Goal: Task Accomplishment & Management: Manage account settings

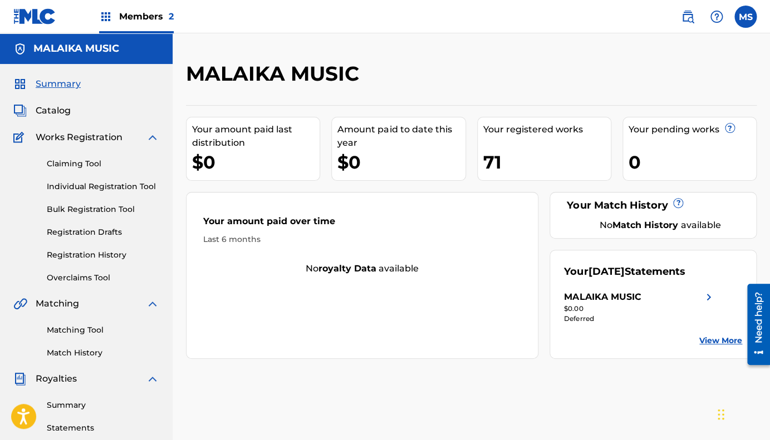
click at [523, 129] on div "Your registered works" at bounding box center [546, 129] width 127 height 13
click at [92, 166] on link "Claiming Tool" at bounding box center [103, 164] width 112 height 12
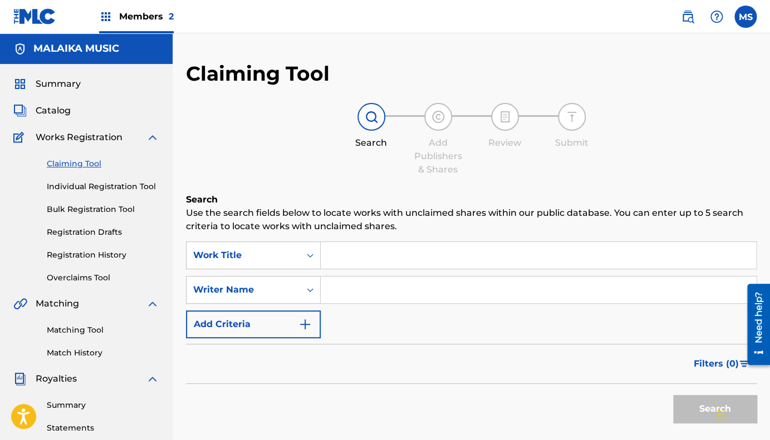
click at [100, 188] on link "Individual Registration Tool" at bounding box center [103, 187] width 112 height 12
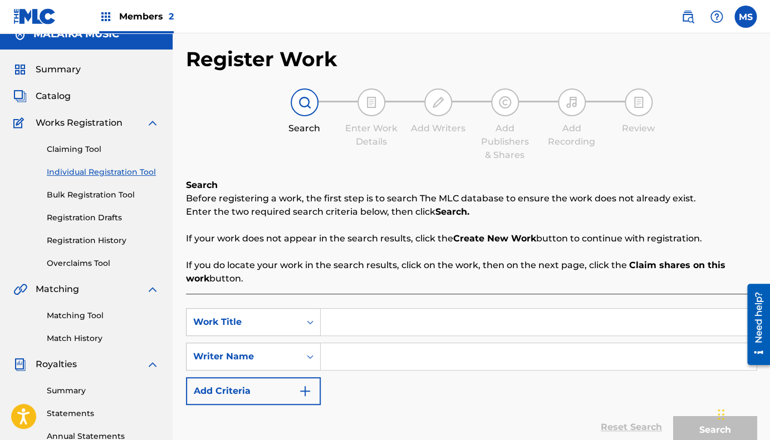
scroll to position [15, 0]
click at [97, 195] on link "Bulk Registration Tool" at bounding box center [103, 195] width 112 height 12
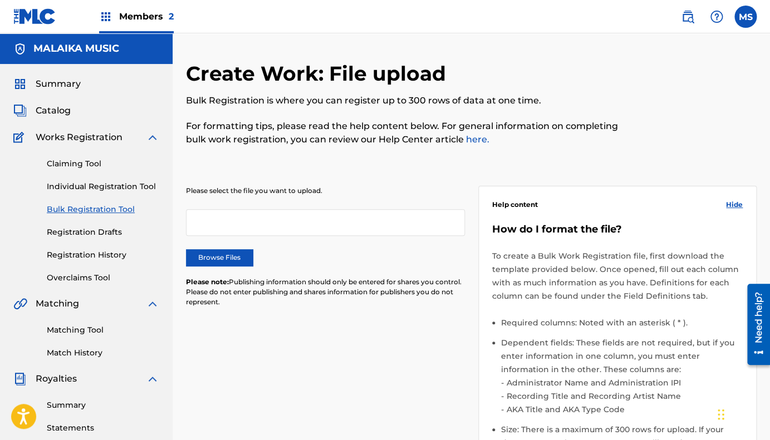
click at [90, 232] on link "Registration Drafts" at bounding box center [103, 233] width 112 height 12
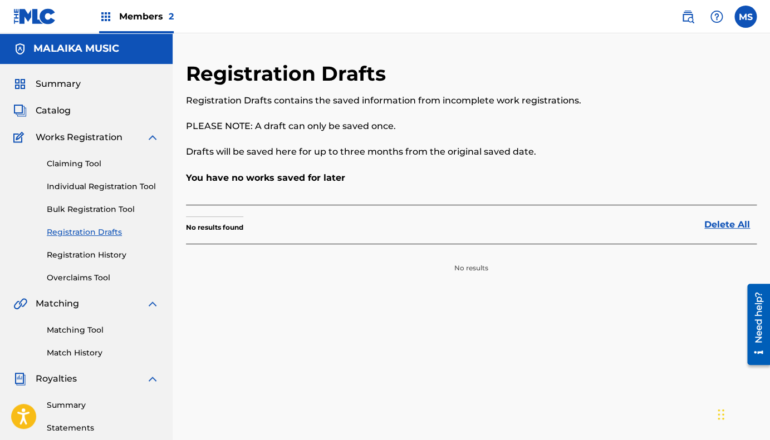
click at [85, 253] on link "Registration History" at bounding box center [103, 255] width 112 height 12
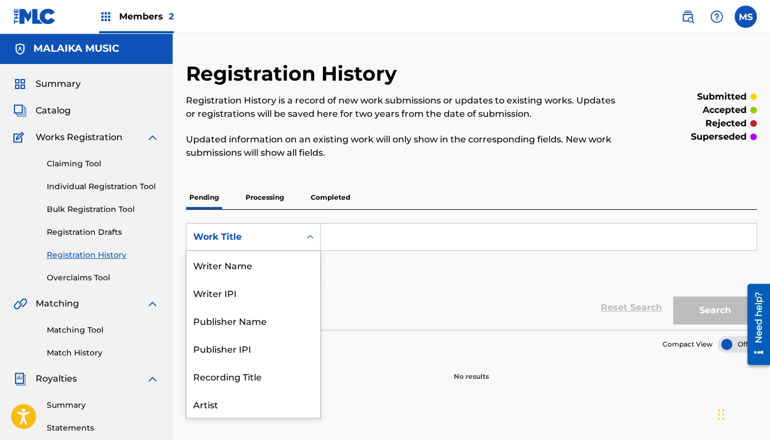
click at [311, 237] on icon "Search Form" at bounding box center [309, 237] width 11 height 11
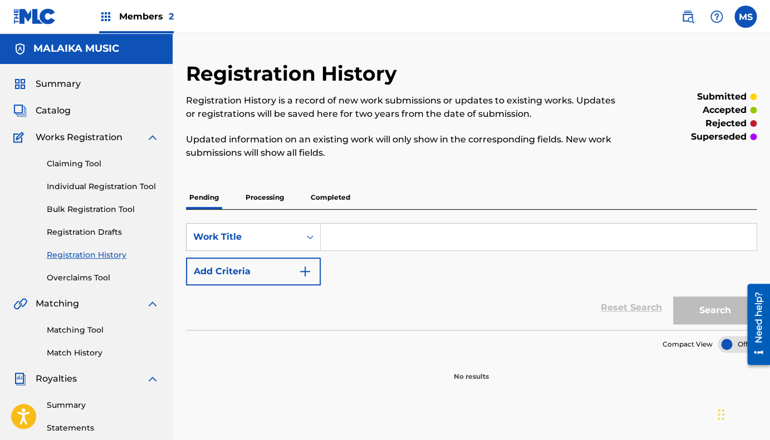
click at [311, 237] on icon "Search Form" at bounding box center [309, 237] width 11 height 11
click at [332, 196] on p "Completed" at bounding box center [330, 197] width 46 height 23
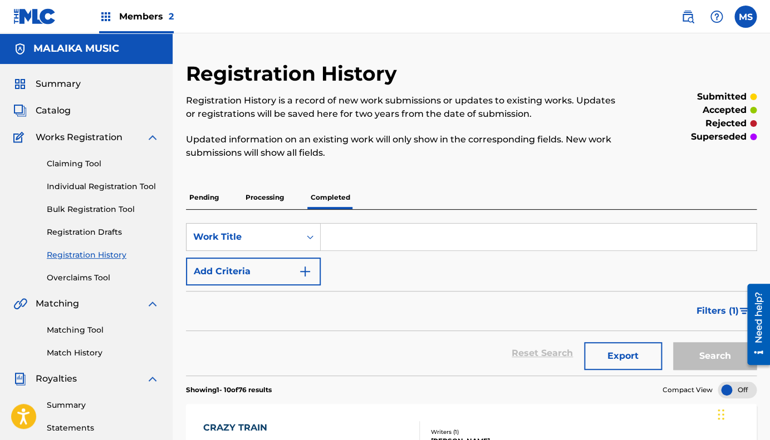
click at [59, 112] on span "Catalog" at bounding box center [53, 110] width 35 height 13
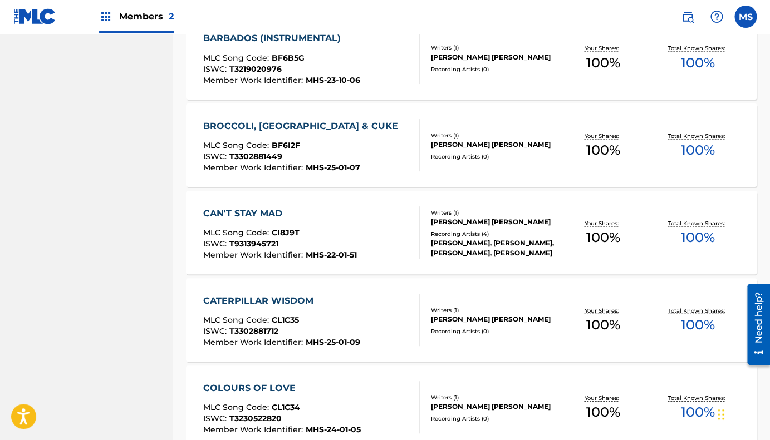
scroll to position [834, 0]
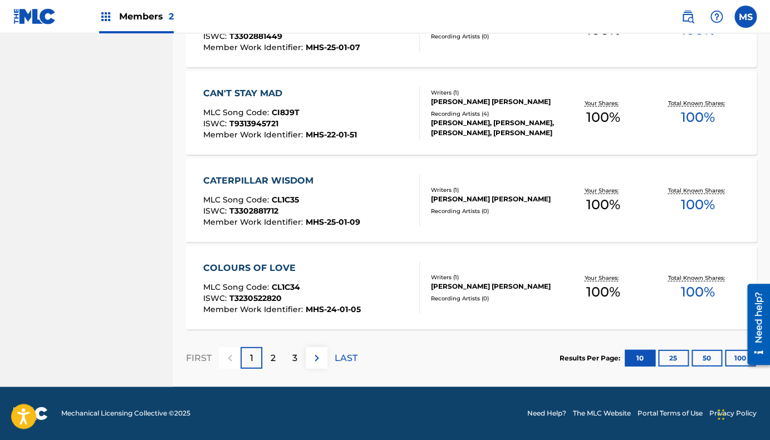
click at [344, 355] on p "LAST" at bounding box center [345, 358] width 23 height 13
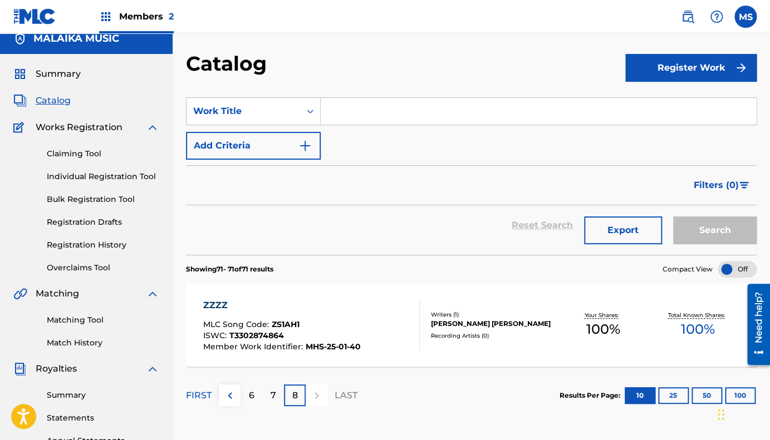
scroll to position [0, 0]
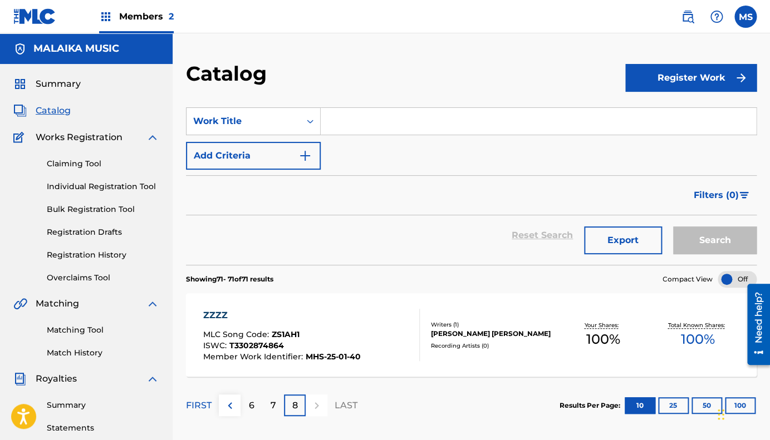
click at [273, 399] on p "7" at bounding box center [273, 405] width 6 height 13
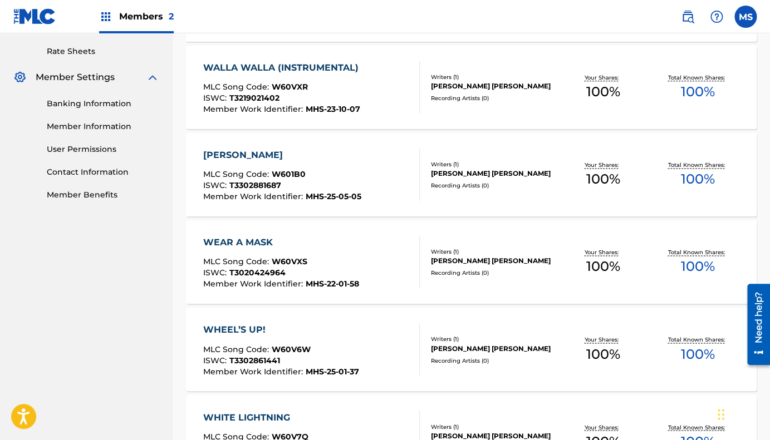
scroll to position [425, 0]
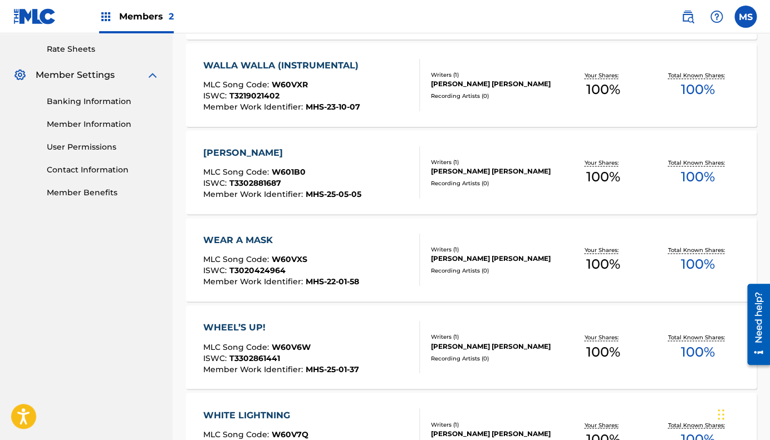
click at [257, 151] on div "[PERSON_NAME]" at bounding box center [282, 152] width 158 height 13
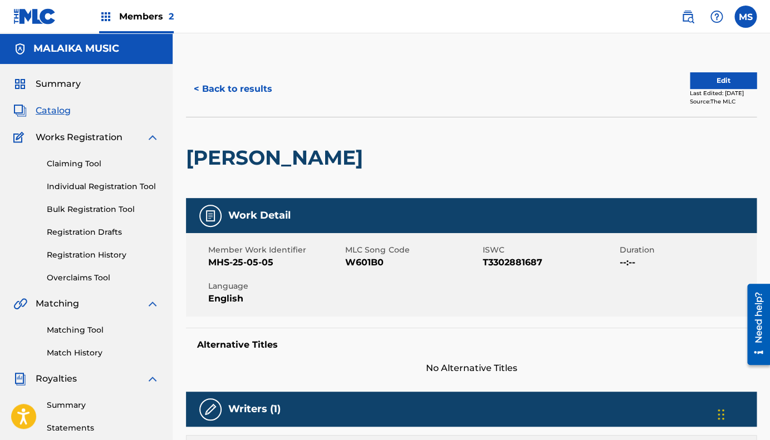
click at [710, 76] on button "Edit" at bounding box center [723, 80] width 67 height 17
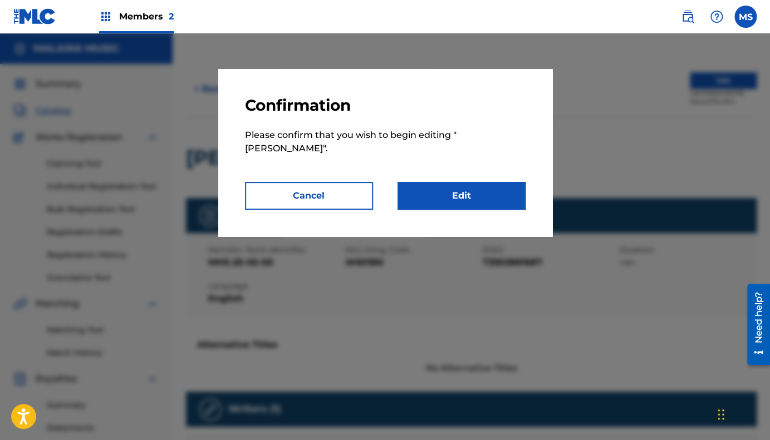
click at [460, 197] on link "Edit" at bounding box center [461, 196] width 128 height 28
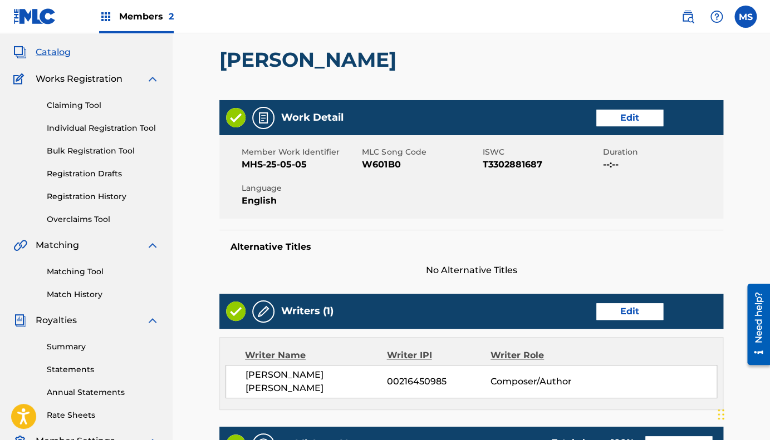
scroll to position [57, 0]
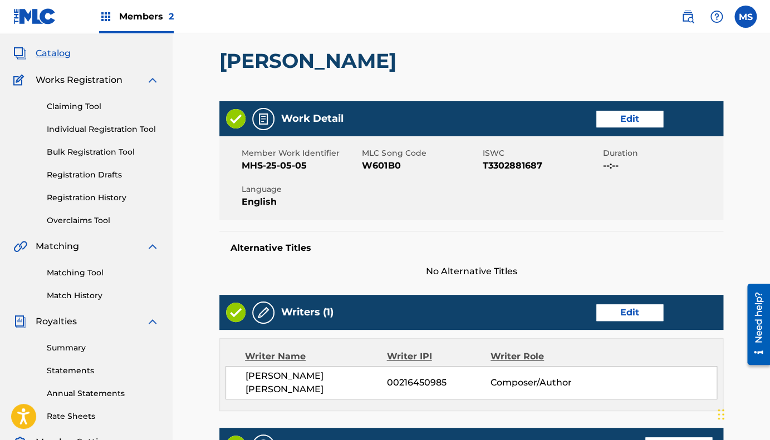
click at [628, 117] on link "Edit" at bounding box center [629, 119] width 67 height 17
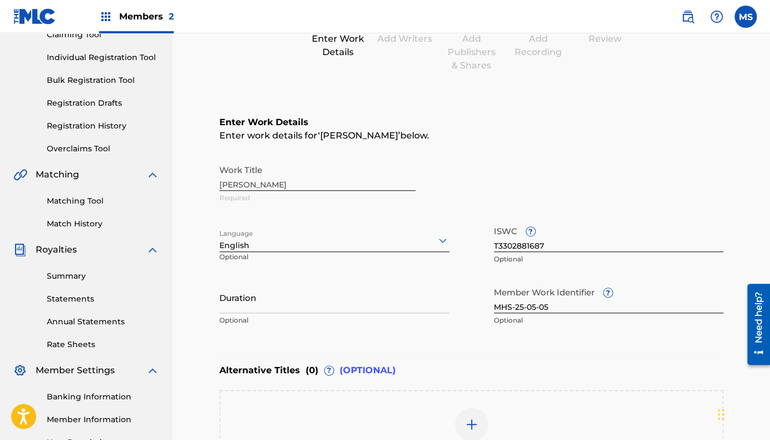
scroll to position [123, 0]
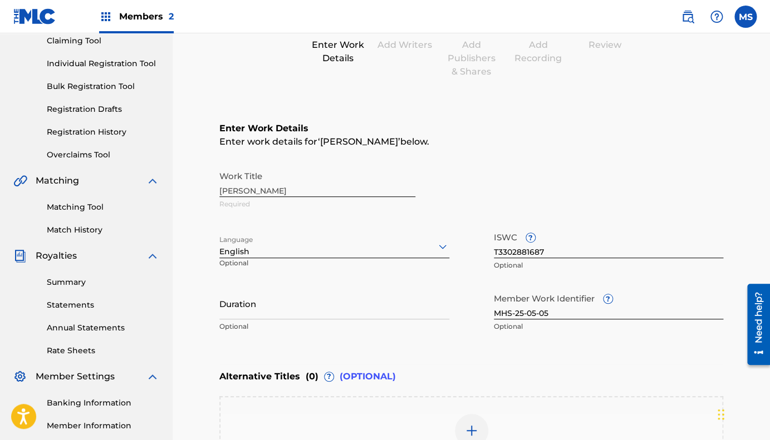
click at [550, 314] on input "MHS-25-05-05" at bounding box center [609, 304] width 230 height 32
click at [560, 314] on input "MHS-25-08-07" at bounding box center [609, 304] width 230 height 32
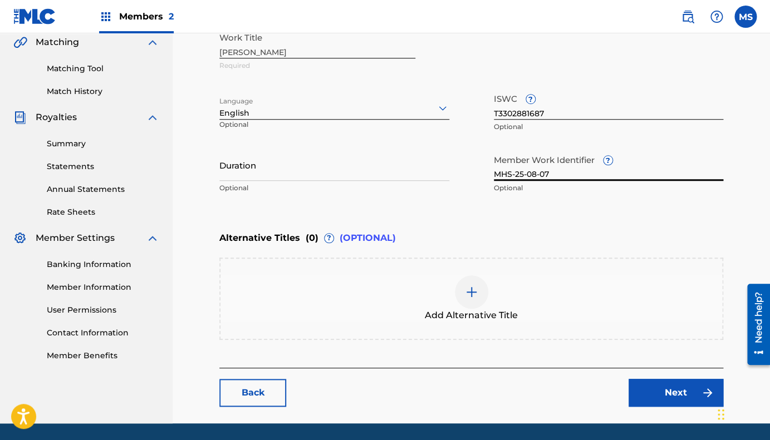
scroll to position [298, 0]
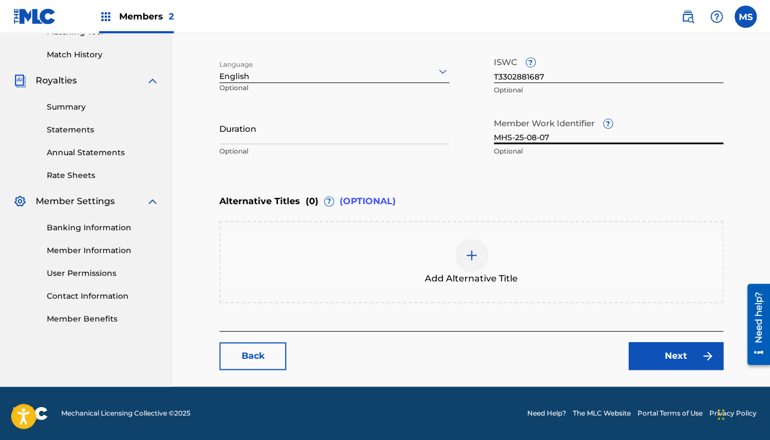
type input "MHS-25-08-07"
click at [655, 351] on link "Next" at bounding box center [675, 356] width 95 height 28
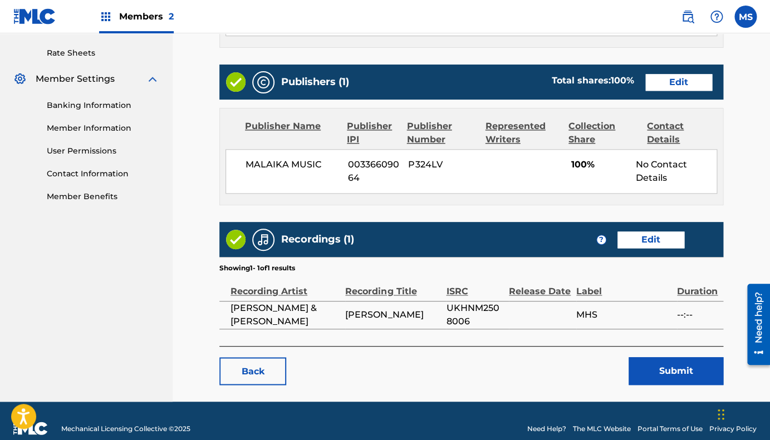
scroll to position [430, 0]
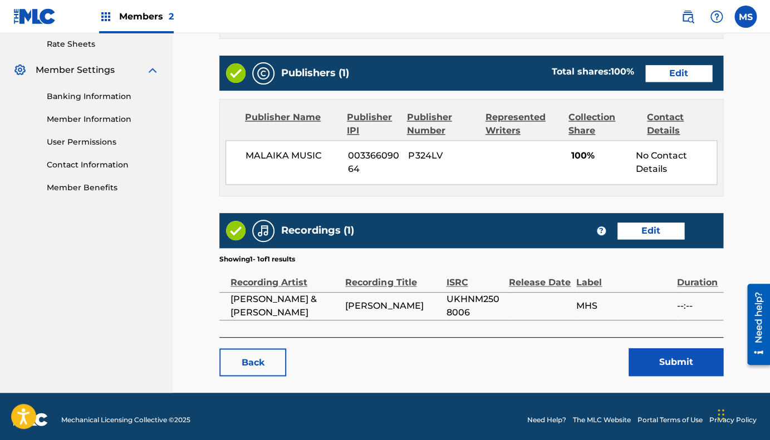
click at [645, 223] on link "Edit" at bounding box center [650, 231] width 67 height 17
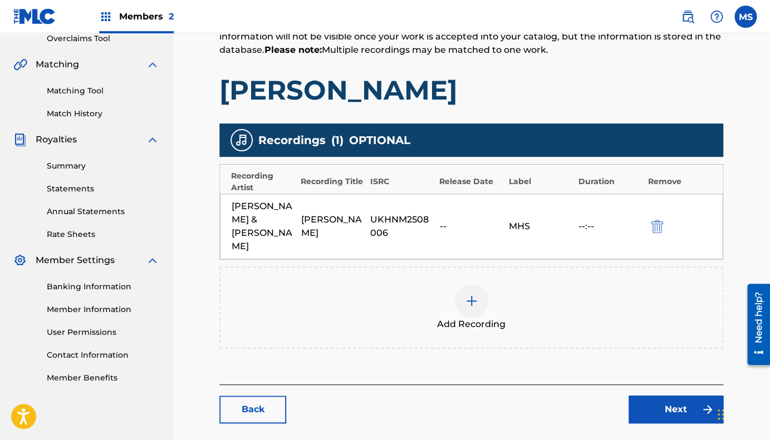
scroll to position [240, 0]
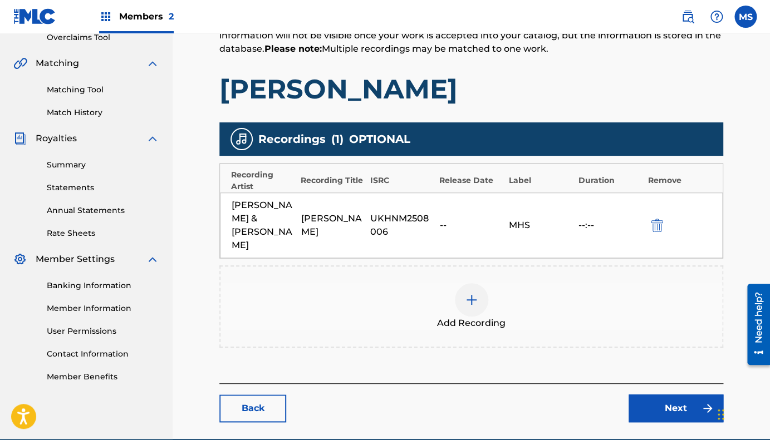
click at [388, 218] on div "UKHNM2508006" at bounding box center [401, 225] width 63 height 27
click at [380, 214] on div "UKHNM2508006" at bounding box center [401, 225] width 63 height 27
click at [382, 212] on div "UKHNM2508006" at bounding box center [401, 225] width 63 height 27
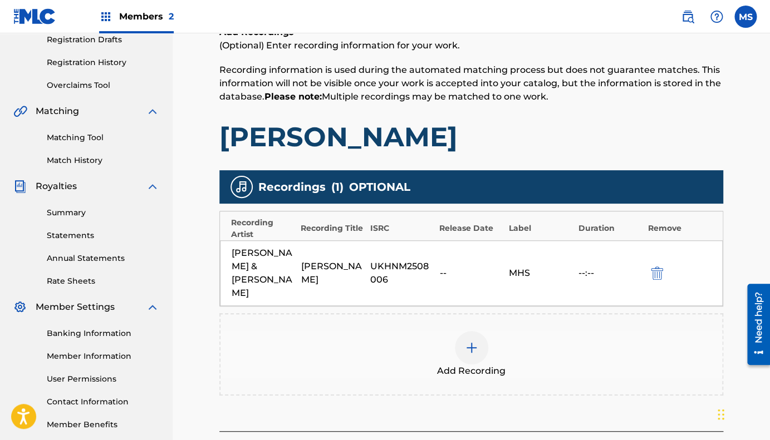
scroll to position [194, 0]
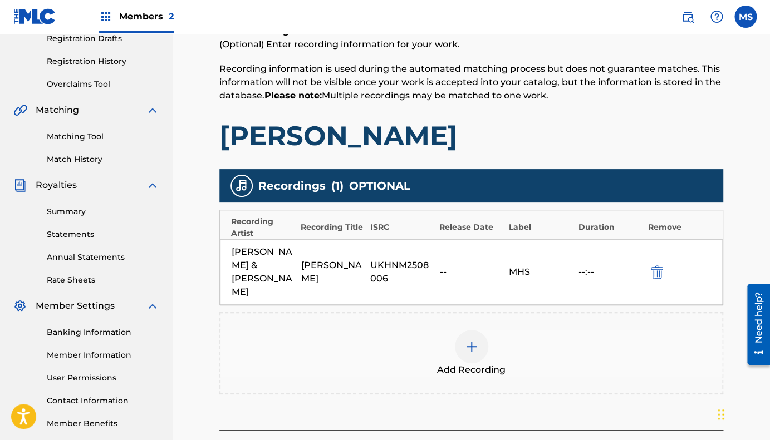
click at [441, 265] on div "--" at bounding box center [470, 271] width 63 height 13
click at [407, 259] on div "UKHNM2508006" at bounding box center [401, 272] width 63 height 27
click at [396, 260] on div "UKHNM2508006" at bounding box center [401, 272] width 63 height 27
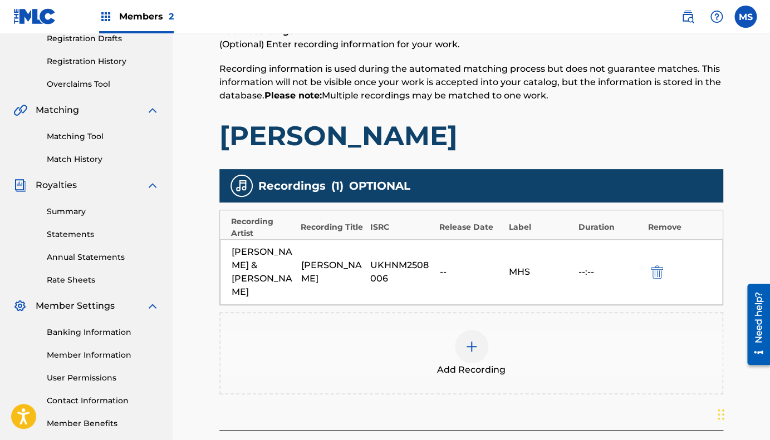
click at [391, 263] on div "UKHNM2508006" at bounding box center [401, 272] width 63 height 27
click at [656, 265] on img "submit" at bounding box center [657, 271] width 12 height 13
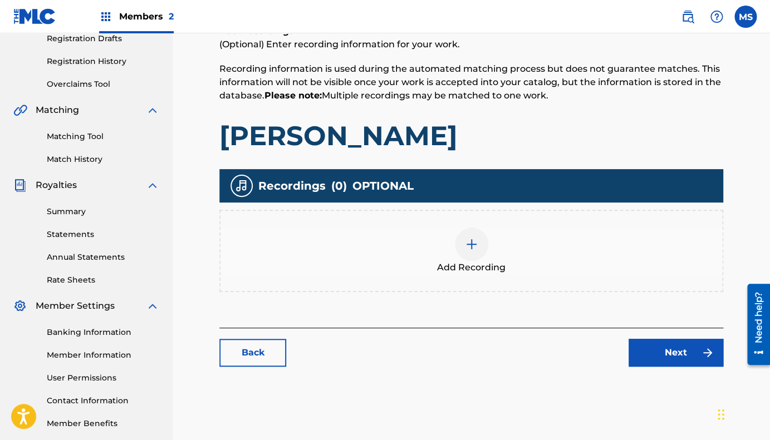
click at [470, 244] on img at bounding box center [471, 244] width 13 height 13
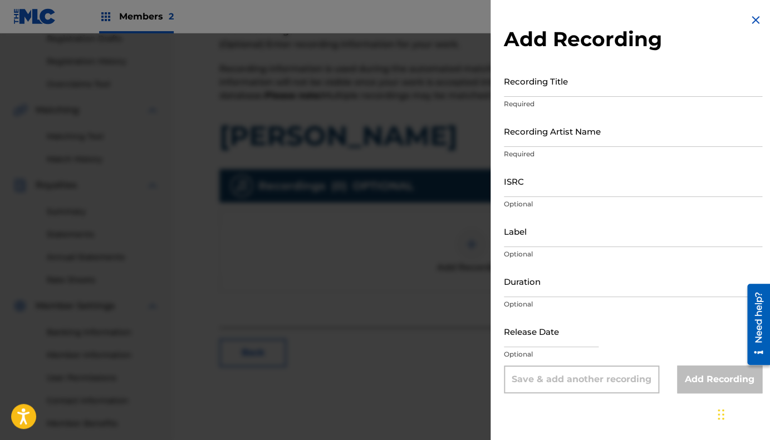
click at [550, 87] on input "Recording Title" at bounding box center [633, 81] width 258 height 32
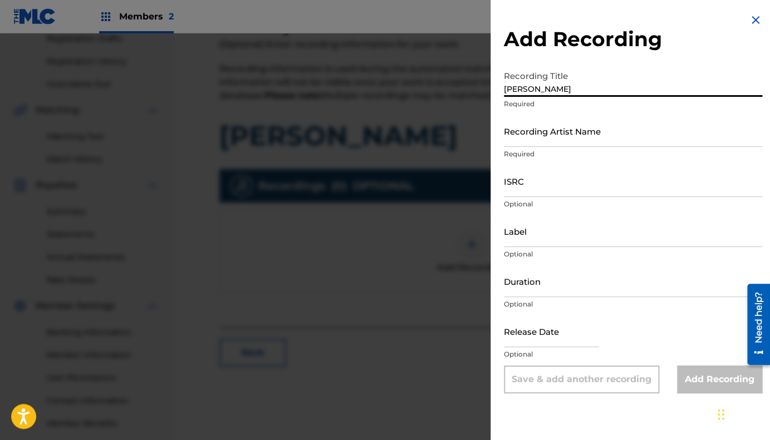
type input "[PERSON_NAME]"
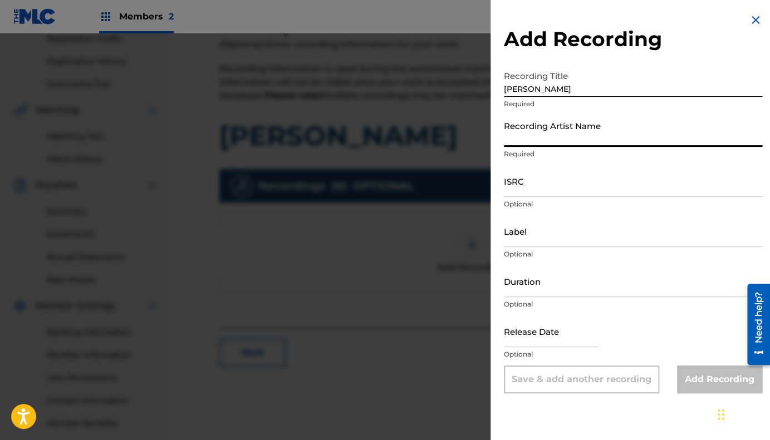
click at [564, 142] on input "Recording Artist Name" at bounding box center [633, 131] width 258 height 32
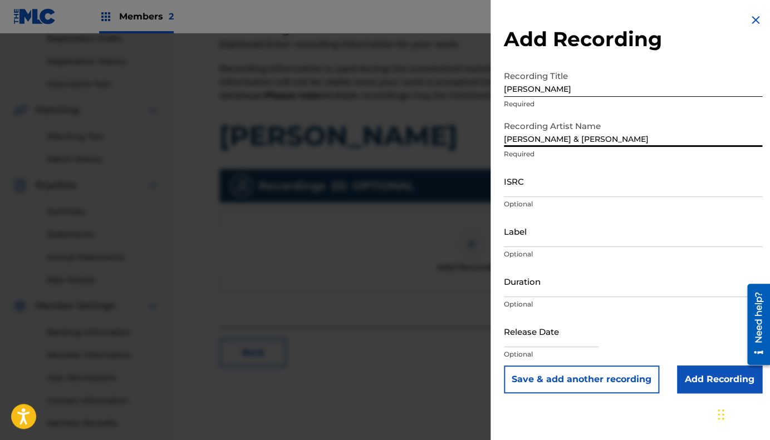
type input "[PERSON_NAME] & [PERSON_NAME]"
click at [559, 193] on input "ISRC" at bounding box center [633, 181] width 258 height 32
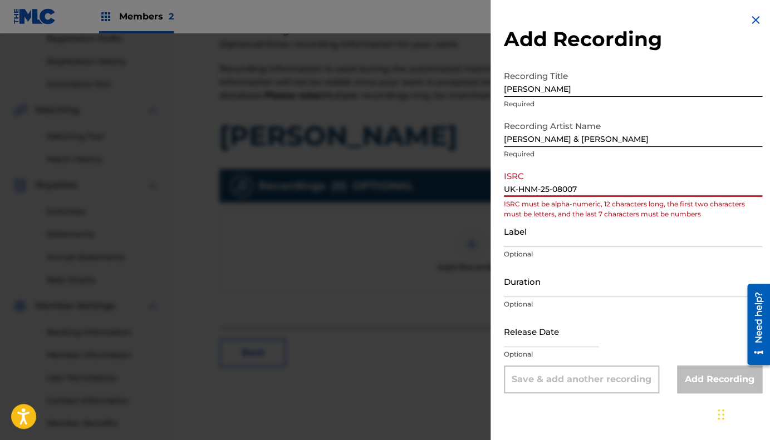
click at [554, 193] on input "UK-HNM-25-08007" at bounding box center [633, 181] width 258 height 32
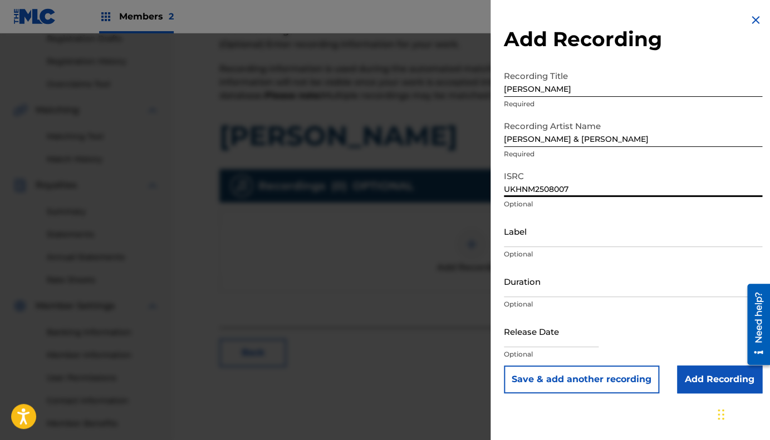
type input "UKHNM2508007"
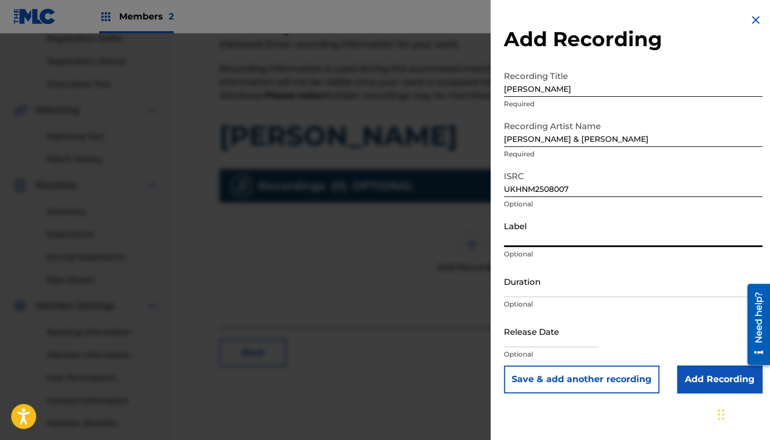
click at [546, 234] on input "Label" at bounding box center [633, 231] width 258 height 32
type input "MHS"
click at [538, 336] on input "text" at bounding box center [551, 332] width 95 height 32
select select "7"
select select "2025"
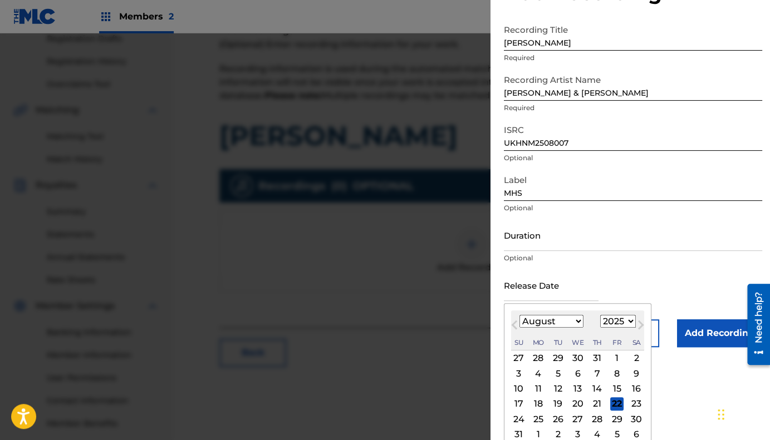
scroll to position [71, 0]
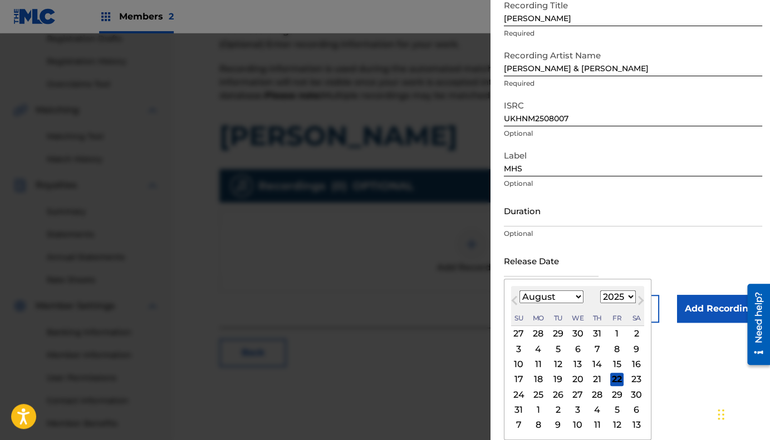
click at [614, 380] on div "22" at bounding box center [616, 379] width 13 height 13
type input "[DATE]"
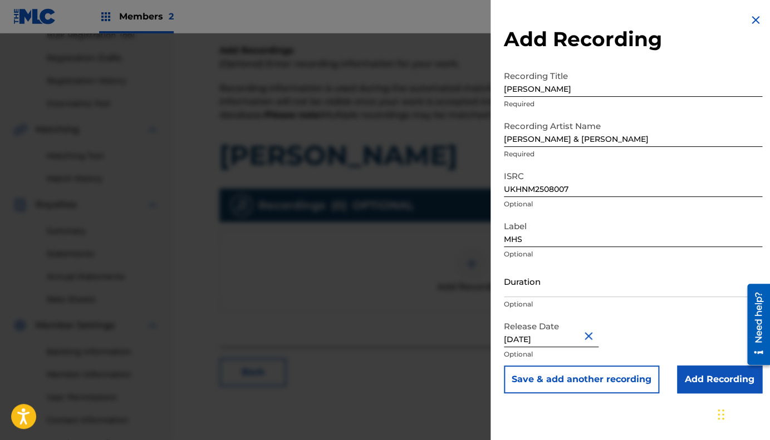
scroll to position [172, 0]
click at [697, 375] on input "Add Recording" at bounding box center [719, 380] width 85 height 28
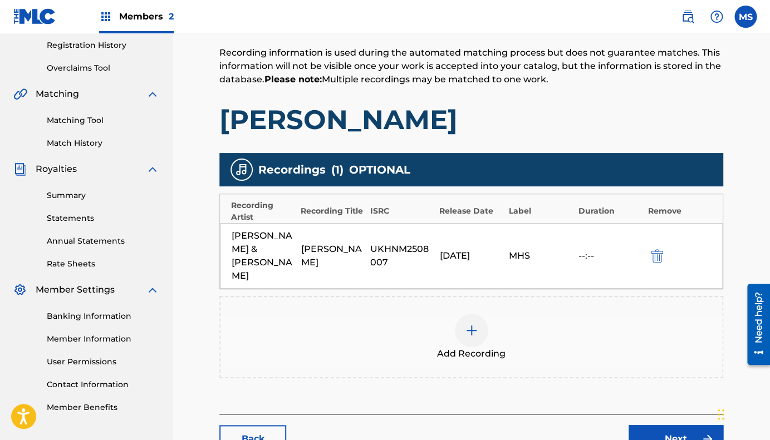
scroll to position [266, 0]
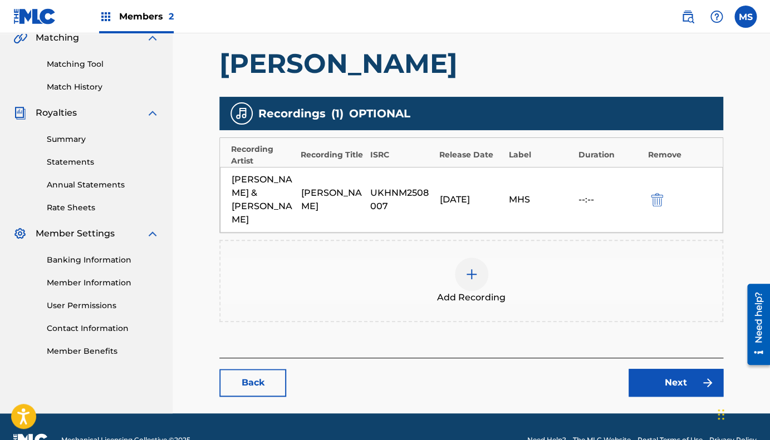
click at [659, 369] on link "Next" at bounding box center [675, 383] width 95 height 28
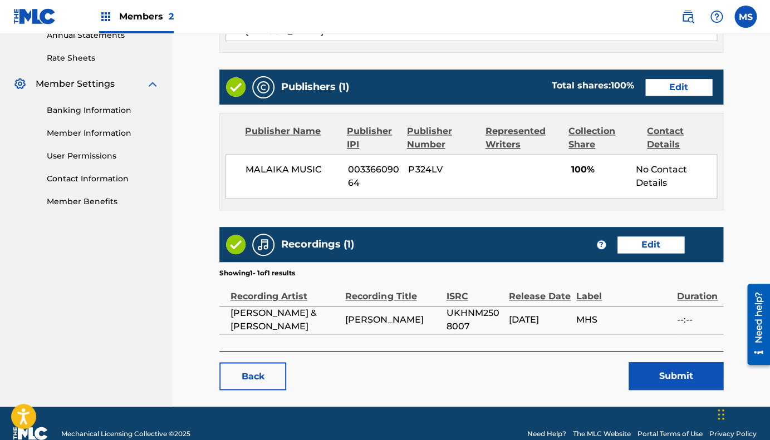
scroll to position [416, 0]
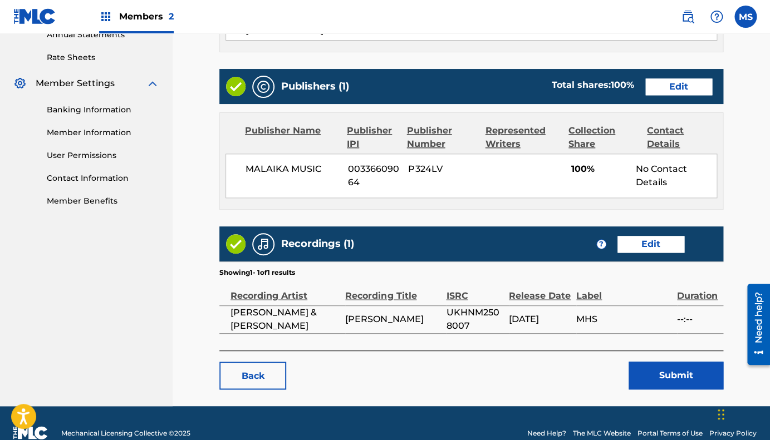
click at [663, 368] on button "Submit" at bounding box center [675, 376] width 95 height 28
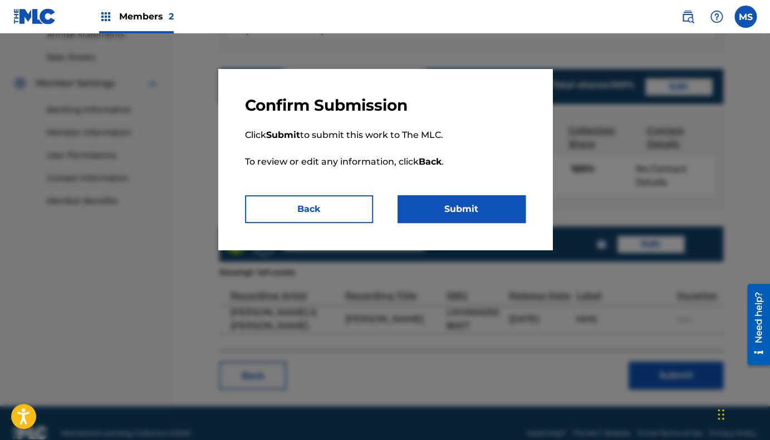
click at [448, 209] on button "Submit" at bounding box center [461, 209] width 128 height 28
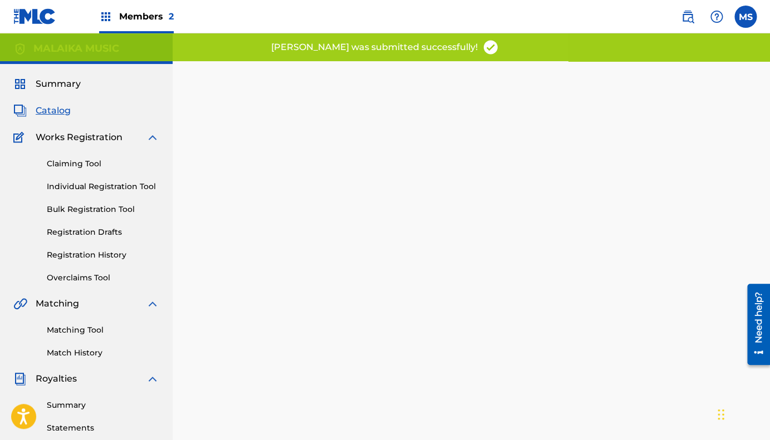
click at [59, 112] on span "Catalog" at bounding box center [53, 110] width 35 height 13
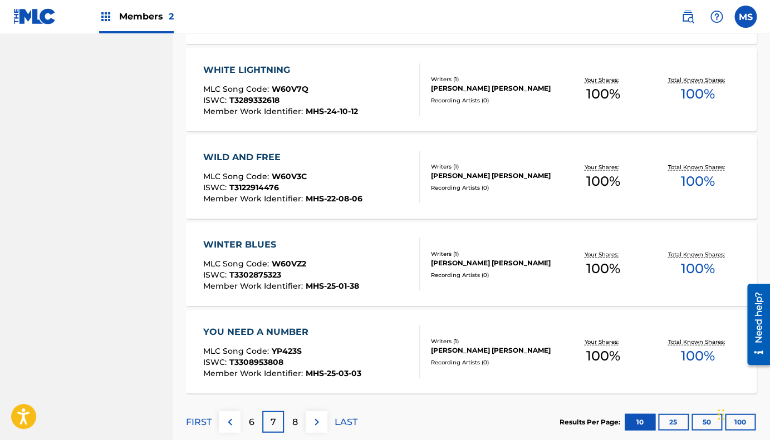
scroll to position [834, 0]
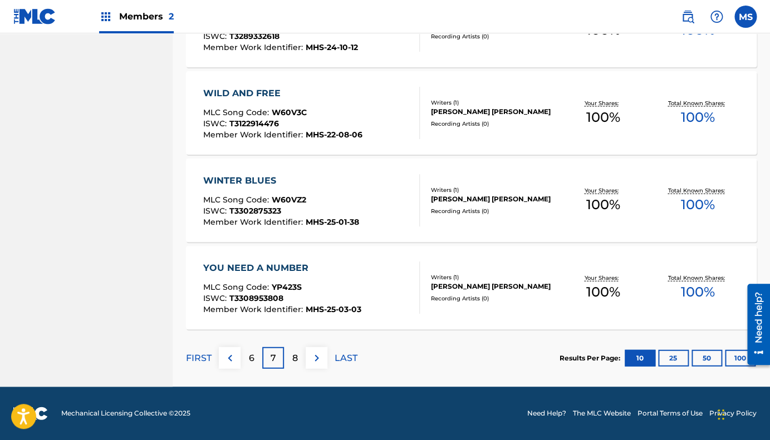
click at [200, 356] on p "FIRST" at bounding box center [199, 358] width 26 height 13
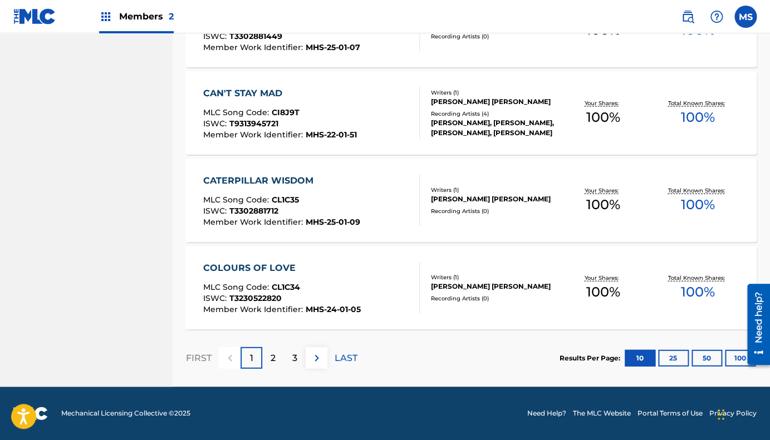
click at [288, 358] on div "3" at bounding box center [295, 358] width 22 height 22
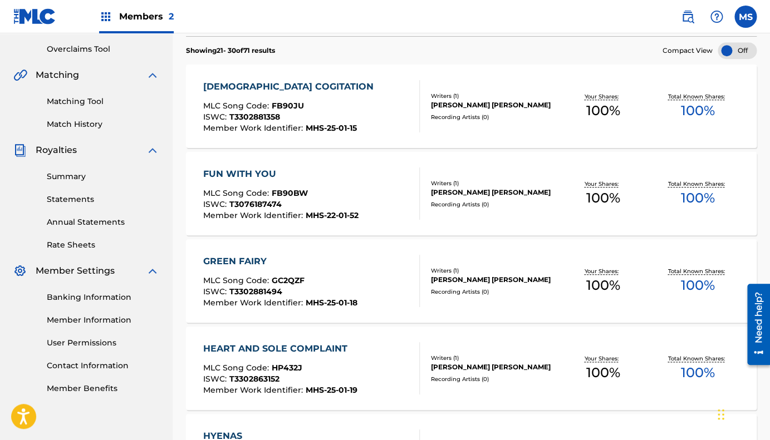
scroll to position [0, 0]
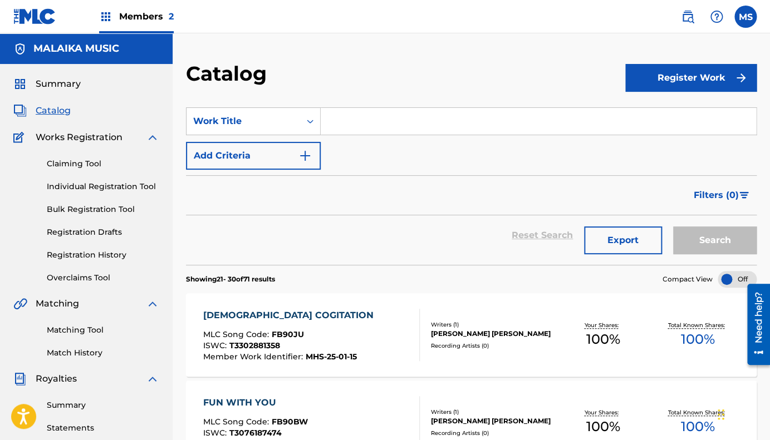
click at [141, 16] on span "Members 2" at bounding box center [146, 16] width 55 height 13
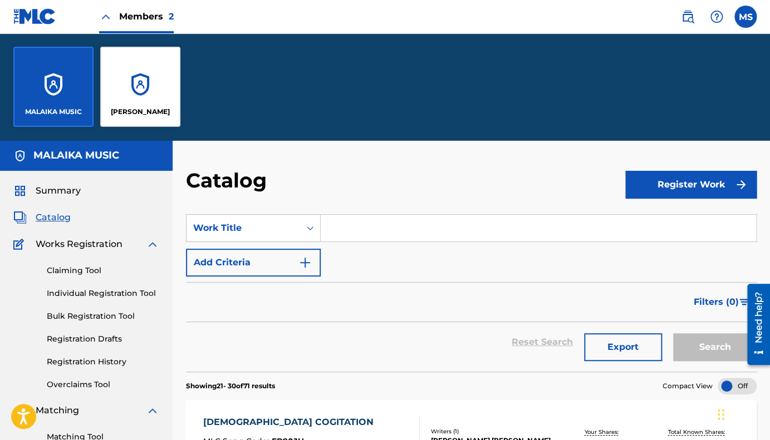
click at [72, 191] on span "Summary" at bounding box center [58, 190] width 45 height 13
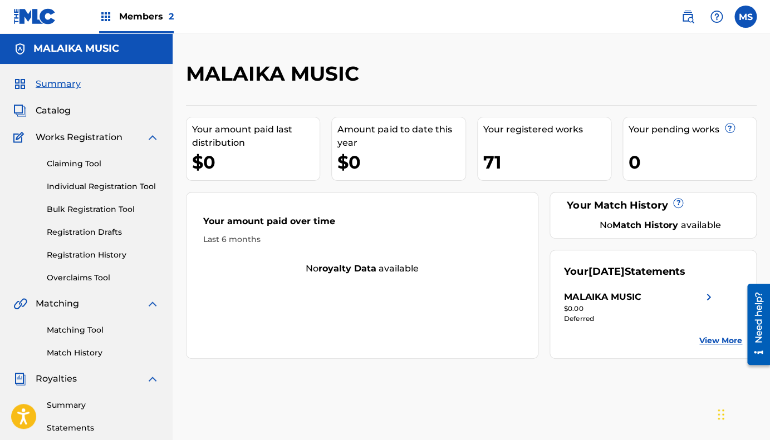
click at [161, 15] on span "Members 2" at bounding box center [146, 16] width 55 height 13
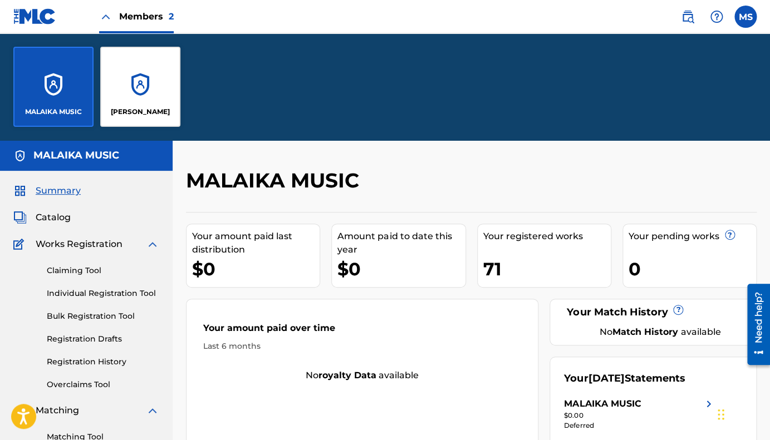
click at [144, 82] on div "[PERSON_NAME]" at bounding box center [140, 87] width 80 height 80
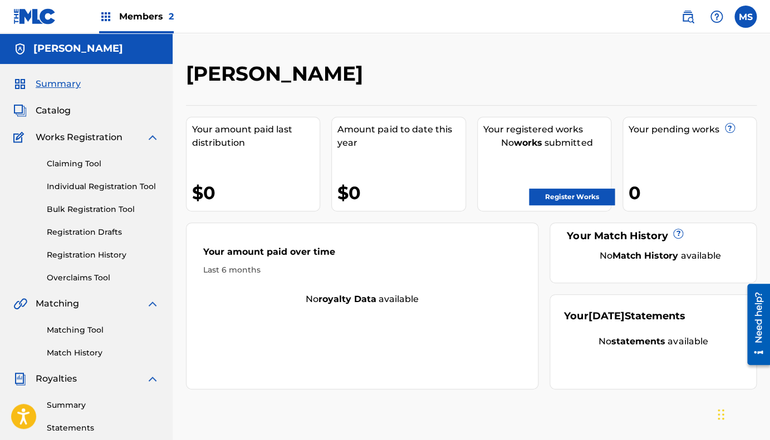
click at [63, 110] on span "Catalog" at bounding box center [53, 110] width 35 height 13
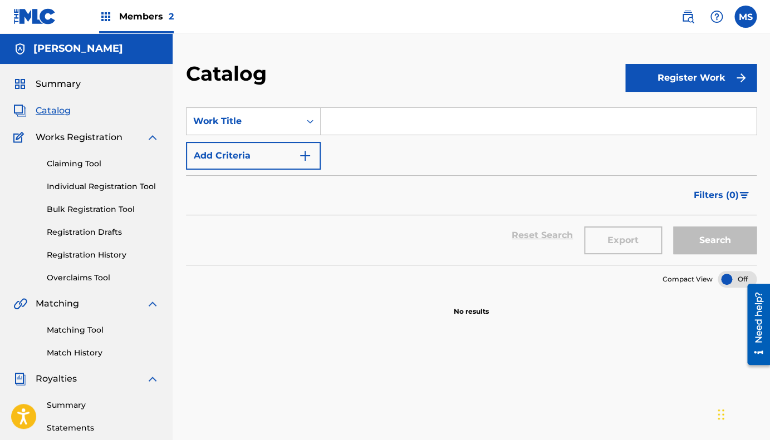
click at [63, 110] on span "Catalog" at bounding box center [53, 110] width 35 height 13
click at [138, 16] on span "Members 2" at bounding box center [146, 16] width 55 height 13
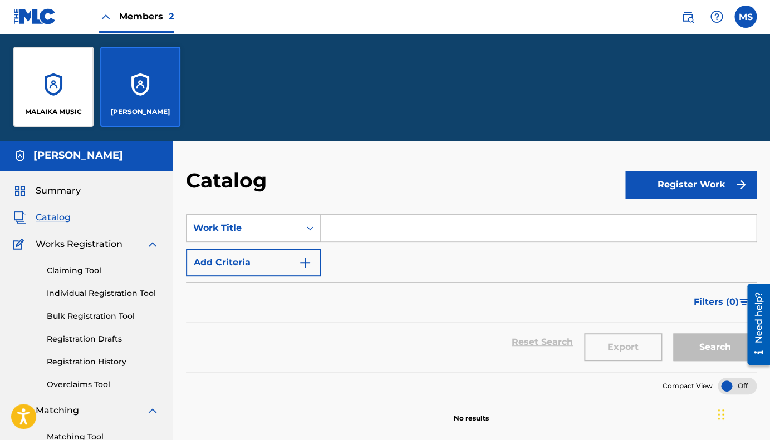
click at [57, 77] on div "MALAIKA MUSIC" at bounding box center [53, 87] width 80 height 80
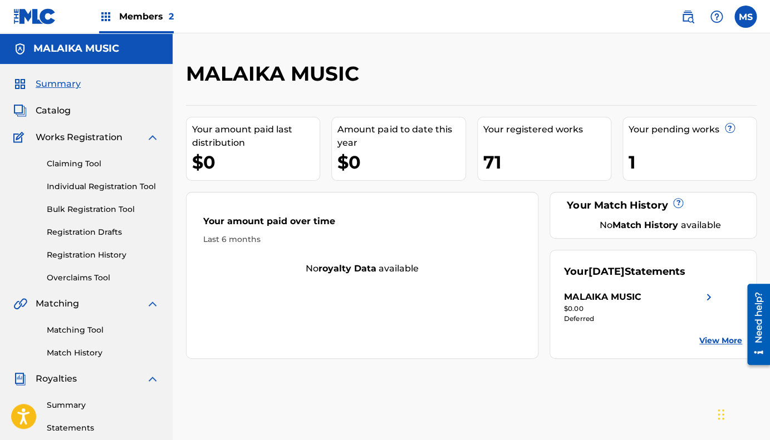
click at [54, 110] on span "Catalog" at bounding box center [53, 110] width 35 height 13
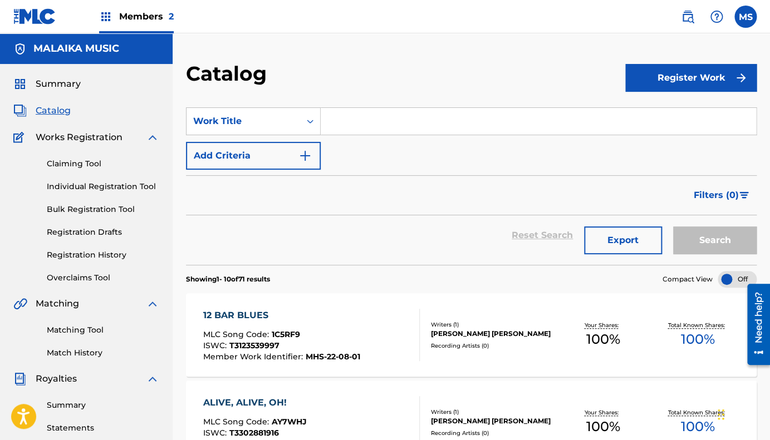
click at [143, 17] on span "Members 2" at bounding box center [146, 16] width 55 height 13
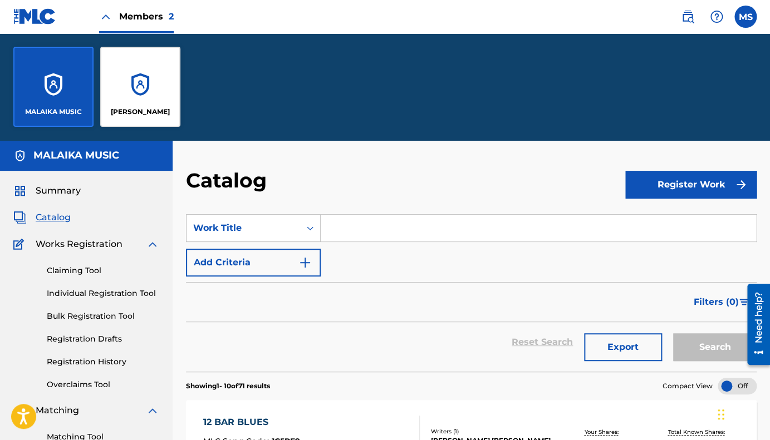
click at [744, 16] on label at bounding box center [745, 17] width 22 height 22
click at [745, 17] on input "[PERSON_NAME] Samuel [EMAIL_ADDRESS][PERSON_NAME][DOMAIN_NAME] Notification Pre…" at bounding box center [745, 17] width 0 height 0
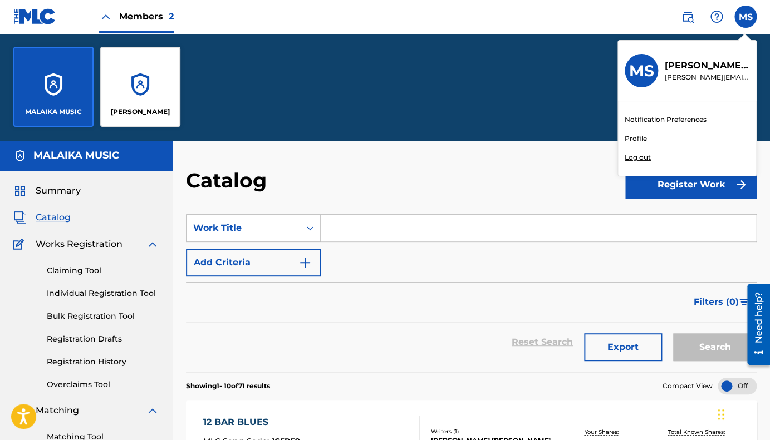
click at [636, 139] on link "Profile" at bounding box center [635, 139] width 22 height 10
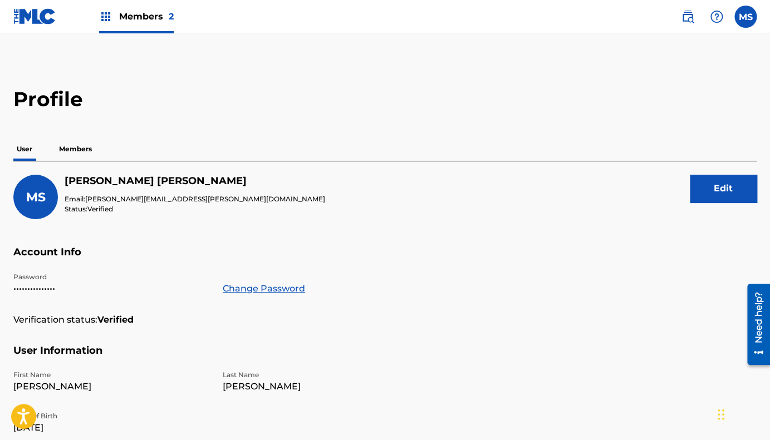
click at [147, 17] on span "Members 2" at bounding box center [146, 16] width 55 height 13
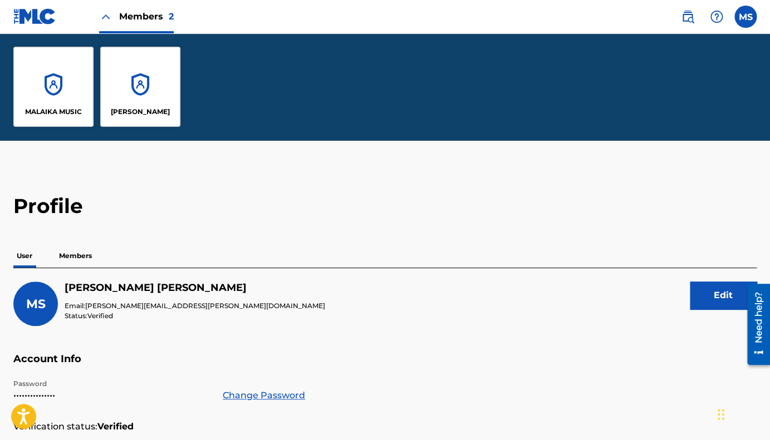
click at [59, 81] on div "MALAIKA MUSIC" at bounding box center [53, 87] width 80 height 80
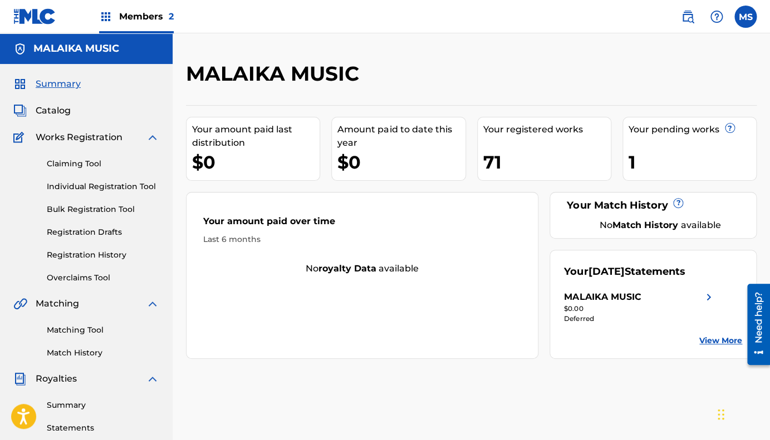
click at [739, 22] on label at bounding box center [745, 17] width 22 height 22
click at [745, 17] on input "[PERSON_NAME] Samuel [EMAIL_ADDRESS][PERSON_NAME][DOMAIN_NAME] Notification Pre…" at bounding box center [745, 17] width 0 height 0
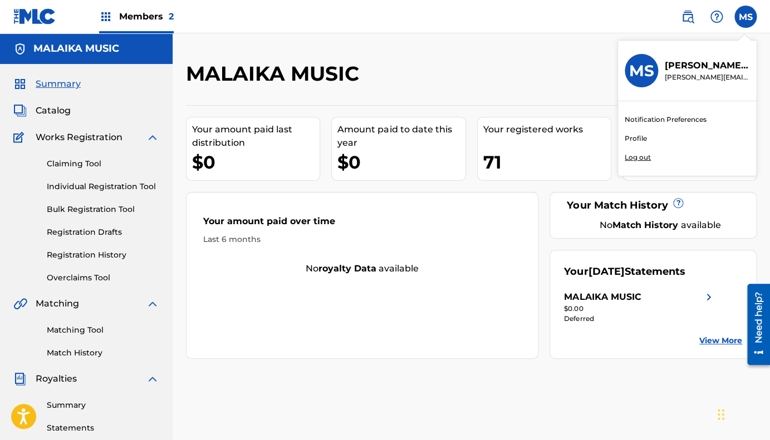
click at [643, 138] on link "Profile" at bounding box center [635, 139] width 22 height 10
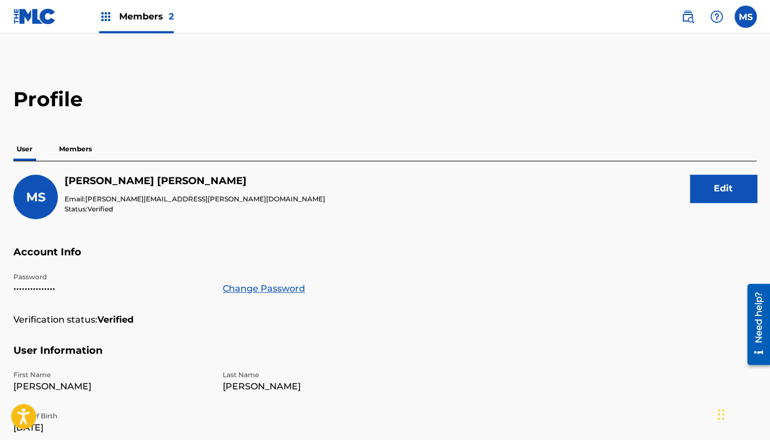
click at [745, 23] on label at bounding box center [745, 17] width 22 height 22
click at [745, 17] on input "[PERSON_NAME] Samuel [EMAIL_ADDRESS][PERSON_NAME][DOMAIN_NAME] Notification Pre…" at bounding box center [745, 17] width 0 height 0
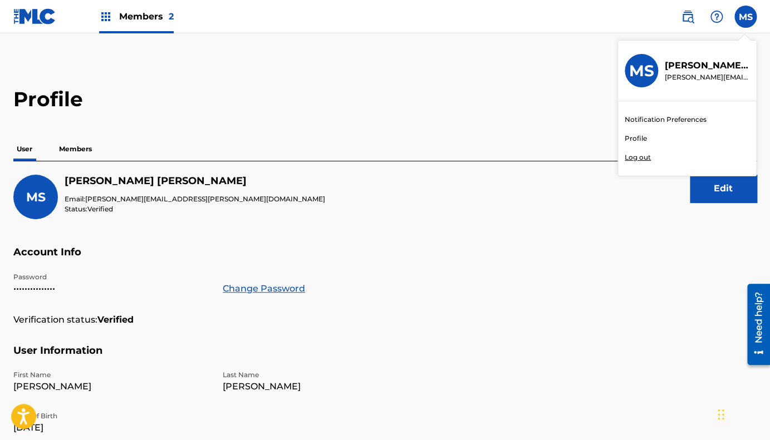
click at [638, 156] on p "Log out" at bounding box center [637, 157] width 26 height 10
click at [745, 17] on input "[PERSON_NAME] Samuel [EMAIL_ADDRESS][PERSON_NAME][DOMAIN_NAME] Notification Pre…" at bounding box center [745, 17] width 0 height 0
